Goal: Task Accomplishment & Management: Manage account settings

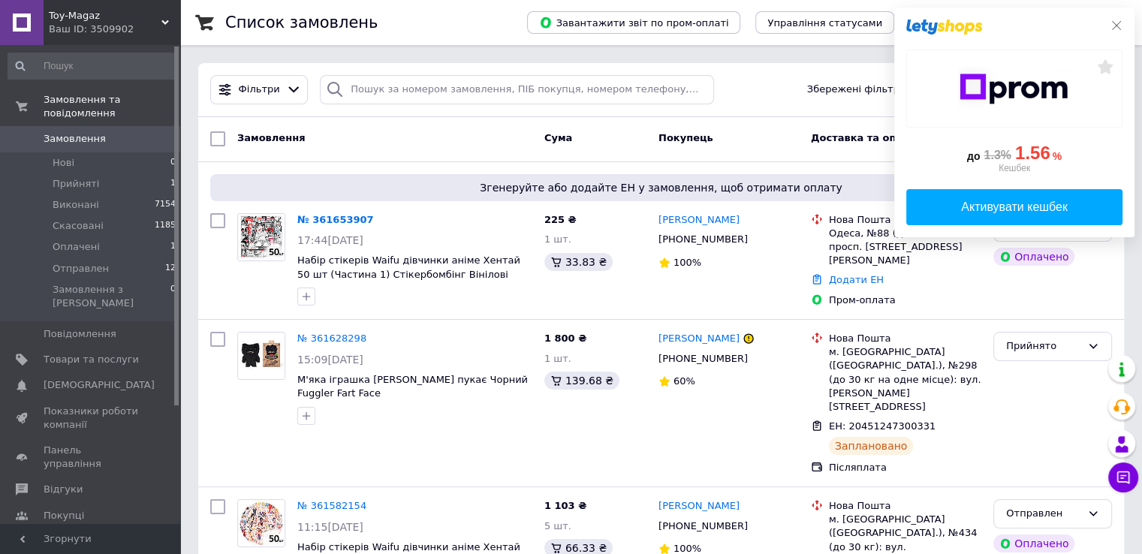
click at [1111, 25] on icon at bounding box center [1117, 26] width 12 height 12
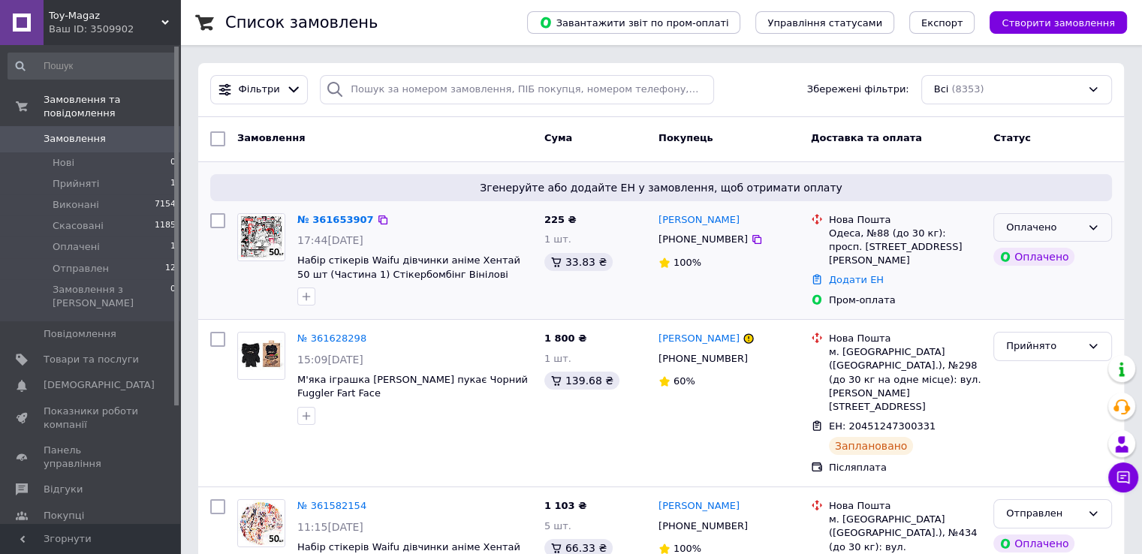
click at [1077, 222] on div "Оплачено" at bounding box center [1043, 228] width 75 height 16
click at [1079, 256] on li "Прийнято" at bounding box center [1052, 259] width 117 height 28
click at [369, 220] on icon at bounding box center [375, 220] width 12 height 12
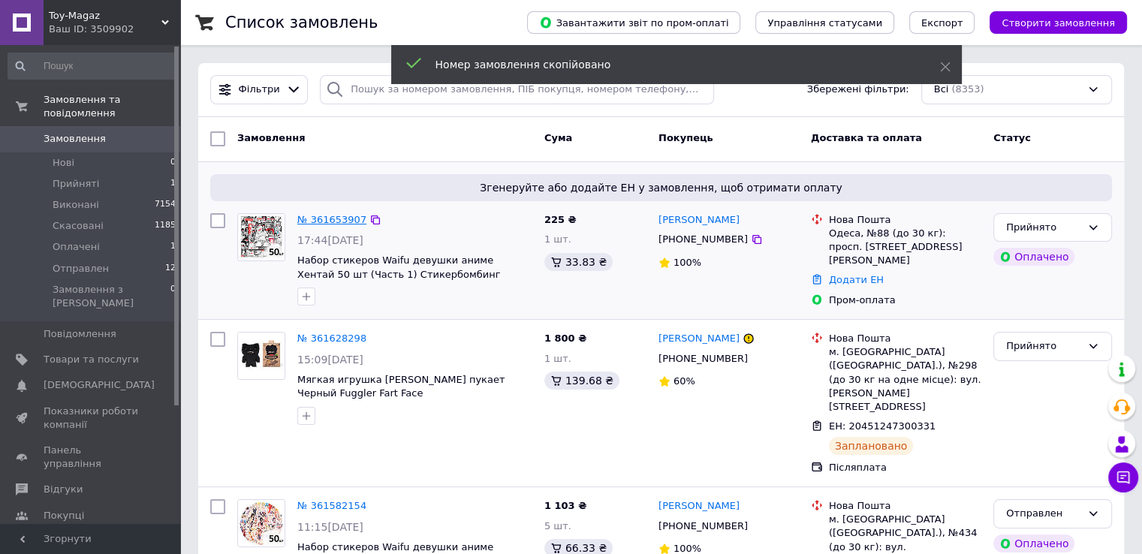
click at [336, 220] on link "№ 361653907" at bounding box center [331, 219] width 69 height 11
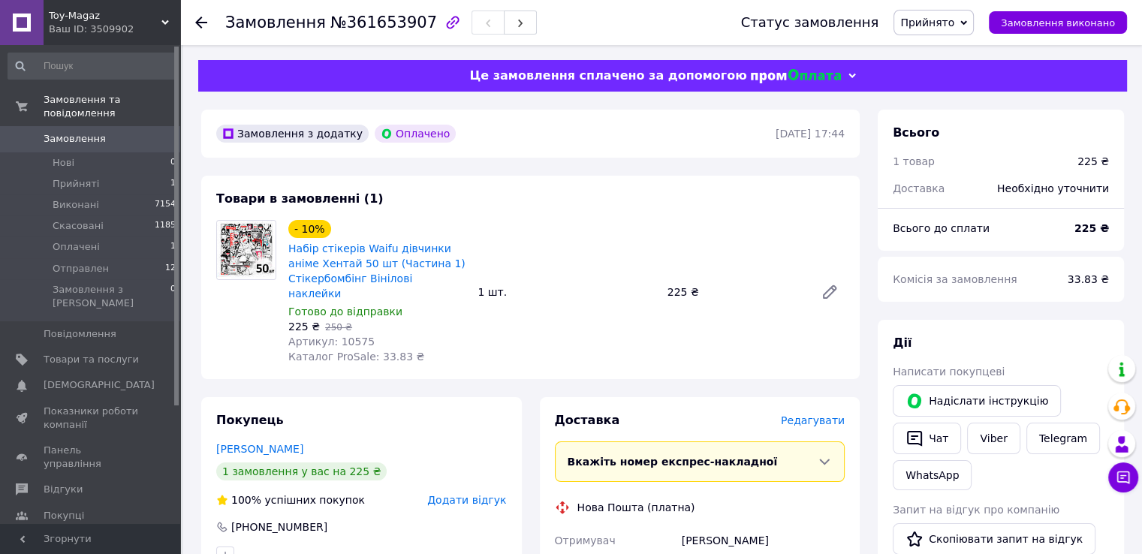
click at [65, 132] on span "Замовлення" at bounding box center [75, 139] width 62 height 14
